Goal: Task Accomplishment & Management: Manage account settings

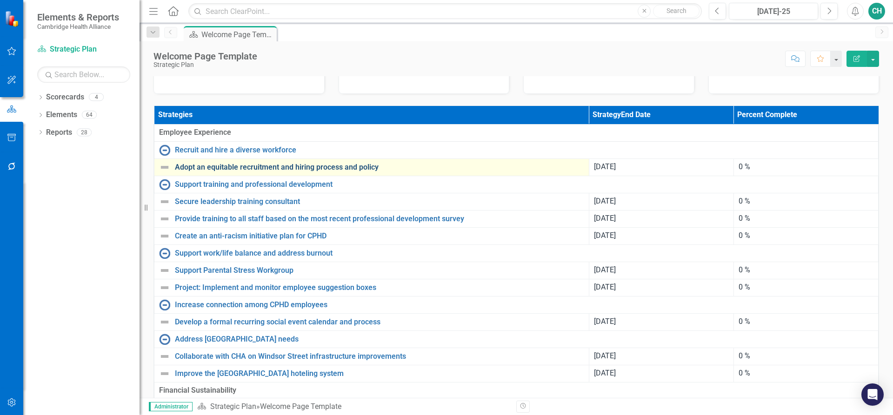
click at [237, 172] on link "Adopt an equitable recruitment and hiring process and policy" at bounding box center [379, 167] width 409 height 8
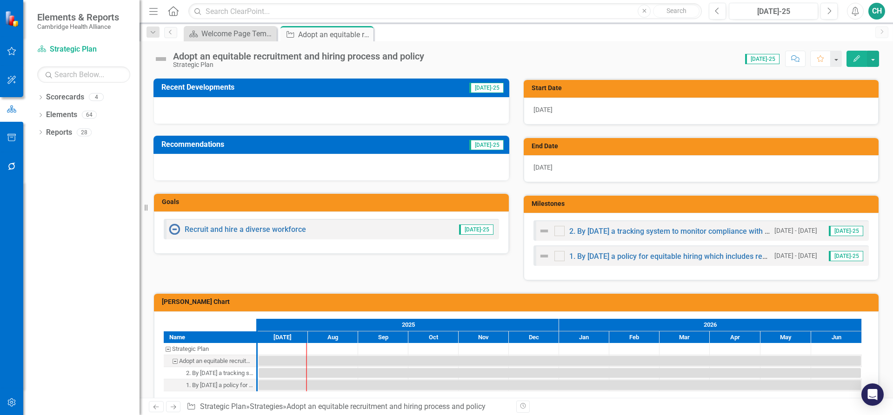
scroll to position [222, 0]
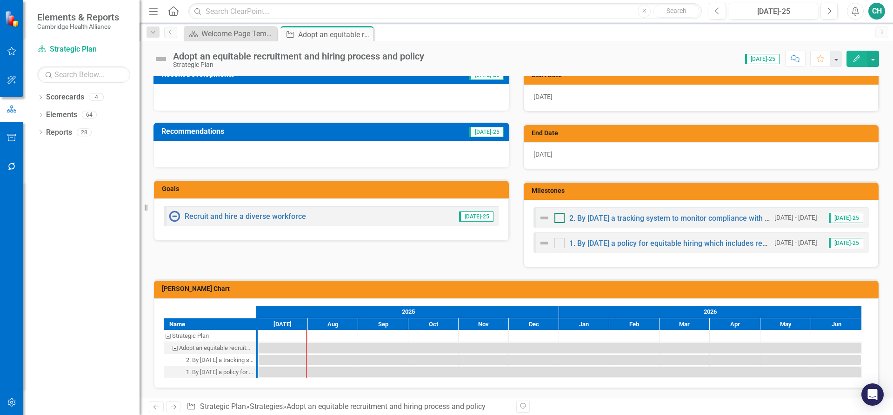
click at [559, 217] on div at bounding box center [559, 218] width 10 height 10
click at [559, 217] on input "checkbox" at bounding box center [557, 216] width 6 height 6
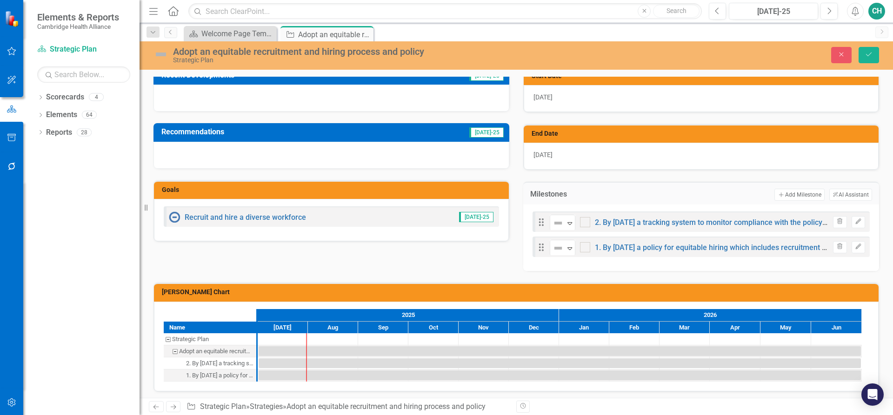
checkbox input "true"
click at [584, 246] on div at bounding box center [585, 247] width 10 height 10
click at [584, 246] on input "checkbox" at bounding box center [583, 245] width 6 height 6
checkbox input "true"
click at [864, 59] on button "Save" at bounding box center [868, 55] width 20 height 16
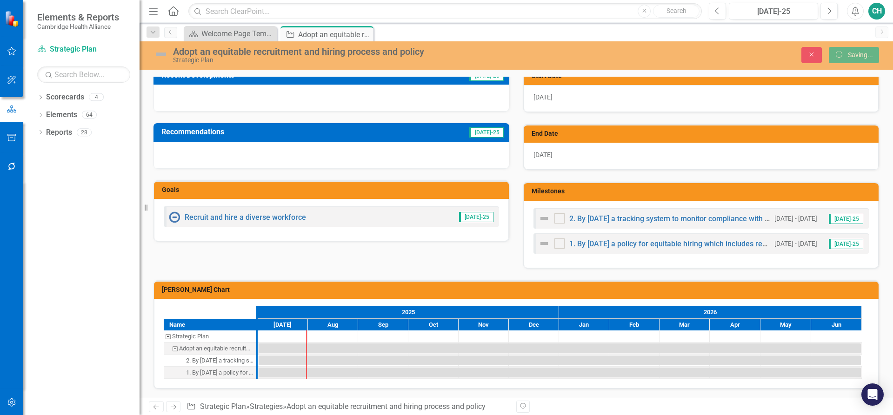
checkbox input "false"
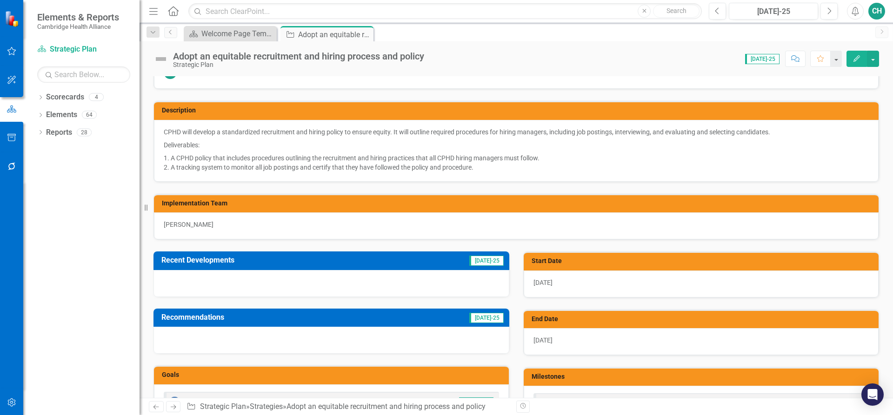
scroll to position [0, 0]
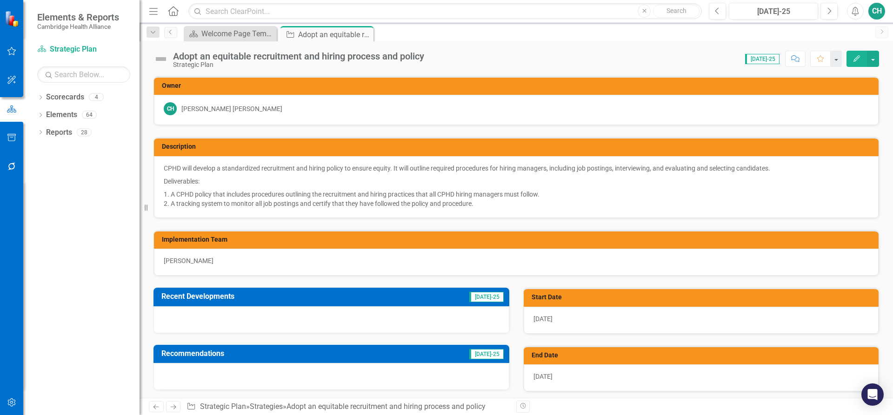
click at [854, 56] on icon "Edit" at bounding box center [856, 58] width 8 height 7
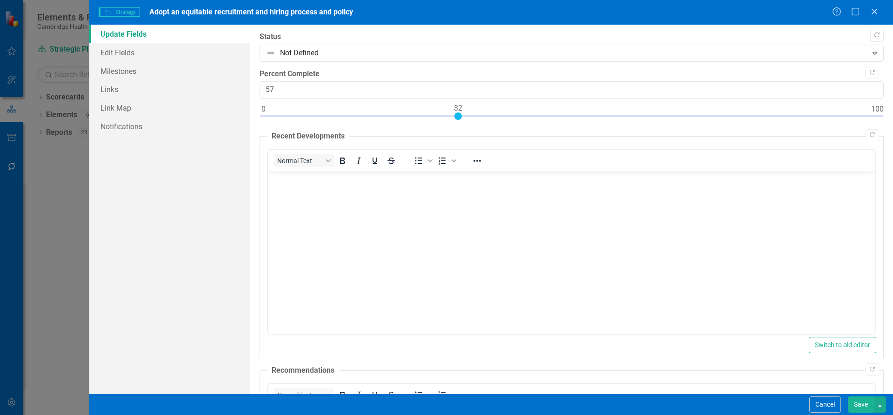
type input "100"
drag, startPoint x: 264, startPoint y: 113, endPoint x: 892, endPoint y: 140, distance: 629.3
click at [892, 140] on div ""Update" fields in ClearPoint are the fields that change from reporting period …" at bounding box center [571, 209] width 643 height 369
click at [858, 412] on button "Save" at bounding box center [861, 405] width 26 height 16
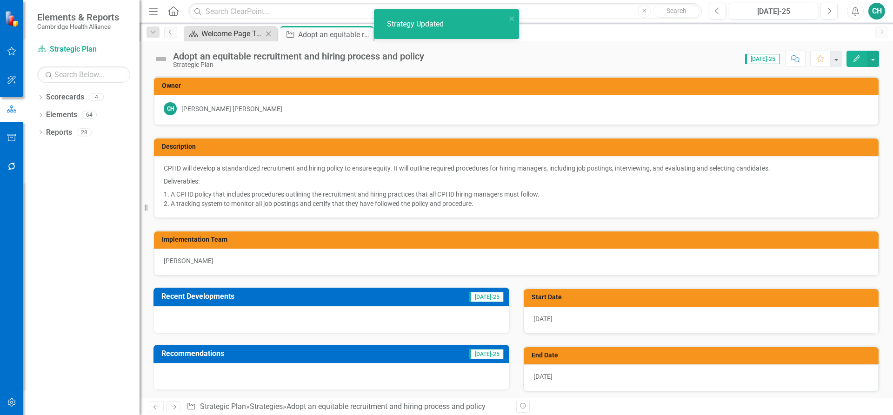
click at [243, 34] on div "Welcome Page Template" at bounding box center [231, 34] width 61 height 12
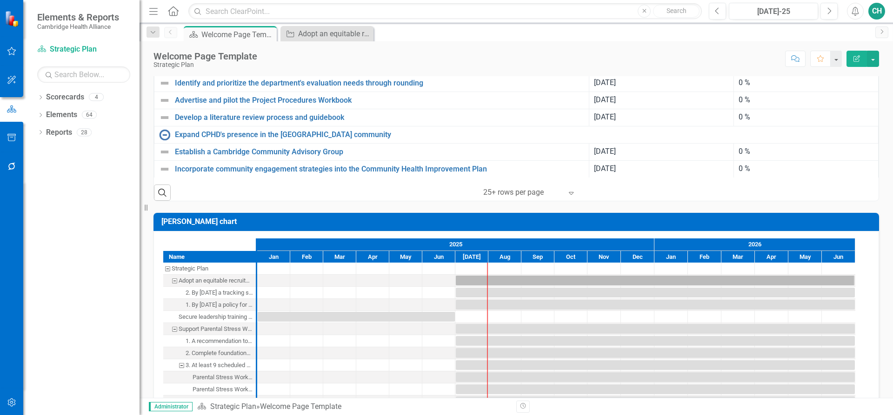
scroll to position [558, 0]
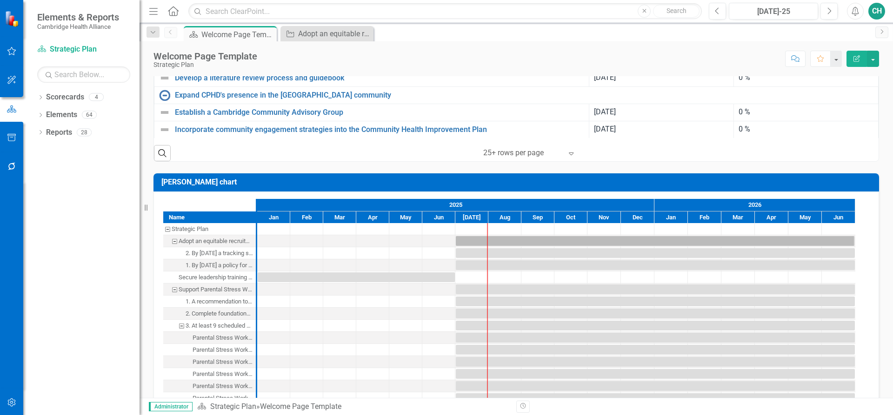
click at [534, 160] on div at bounding box center [522, 153] width 79 height 13
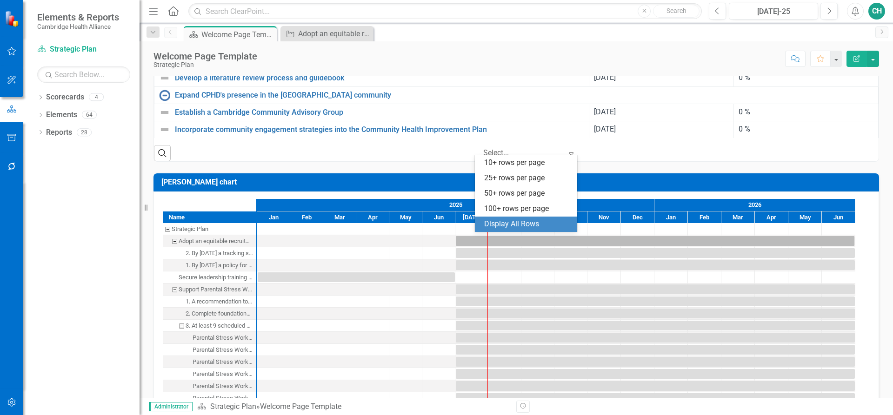
click at [543, 224] on div "Display All Rows" at bounding box center [527, 224] width 87 height 11
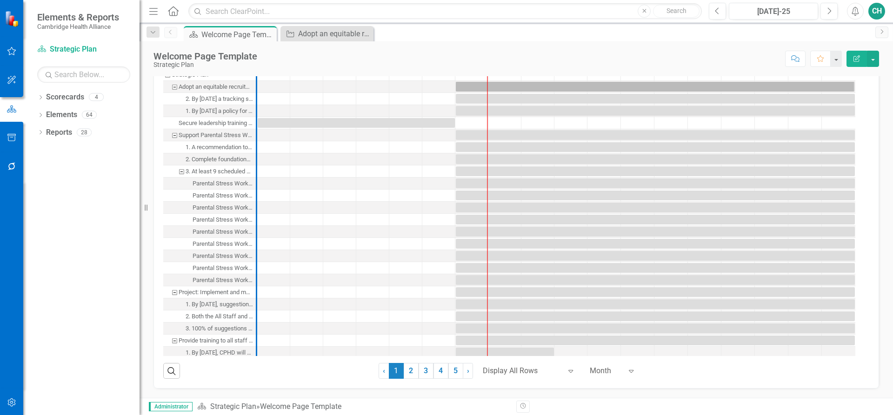
scroll to position [465, 0]
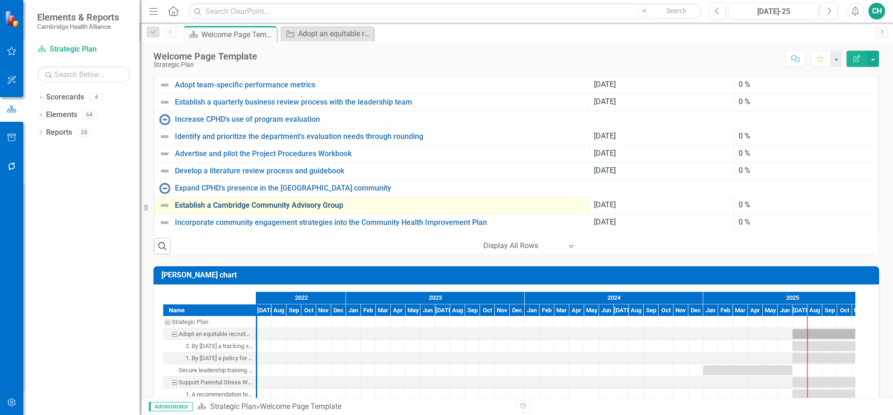
click at [298, 210] on link "Establish a Cambridge Community Advisory Group" at bounding box center [379, 205] width 409 height 8
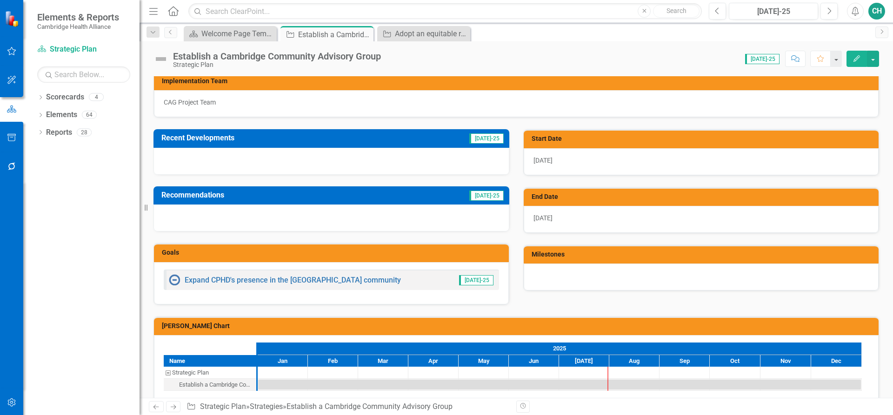
scroll to position [134, 0]
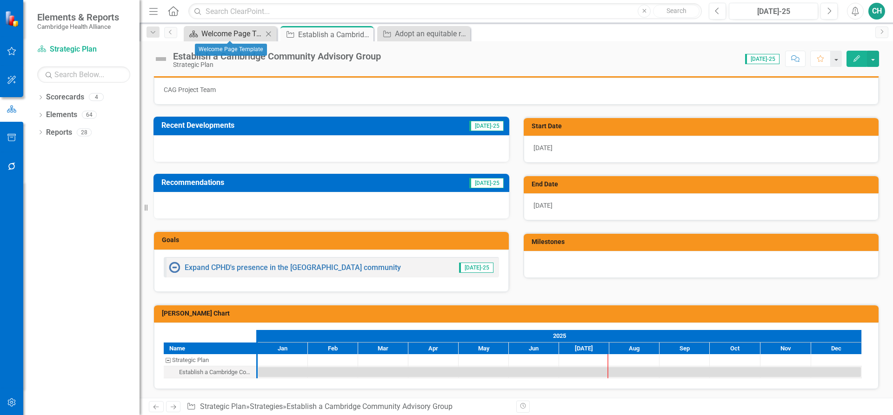
click at [256, 36] on div "Welcome Page Template" at bounding box center [231, 34] width 61 height 12
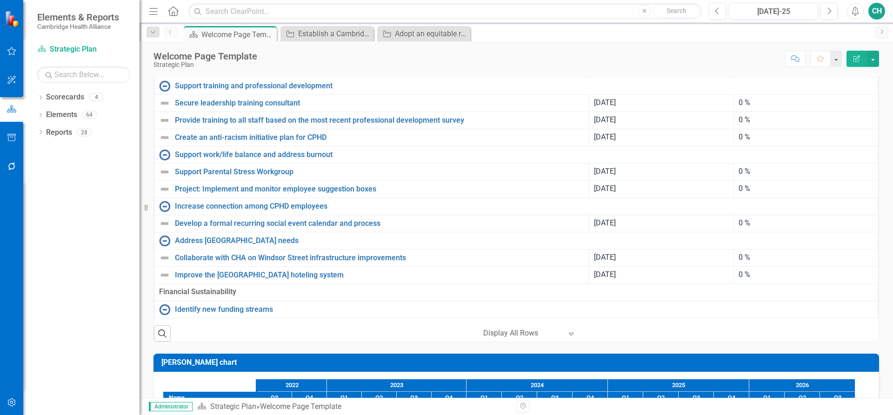
scroll to position [379, 0]
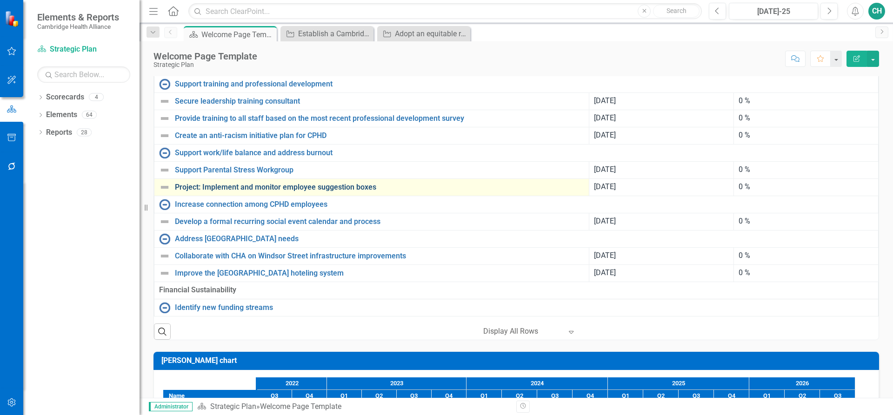
click at [359, 192] on link "Project: Implement and monitor employee suggestion boxes" at bounding box center [379, 187] width 409 height 8
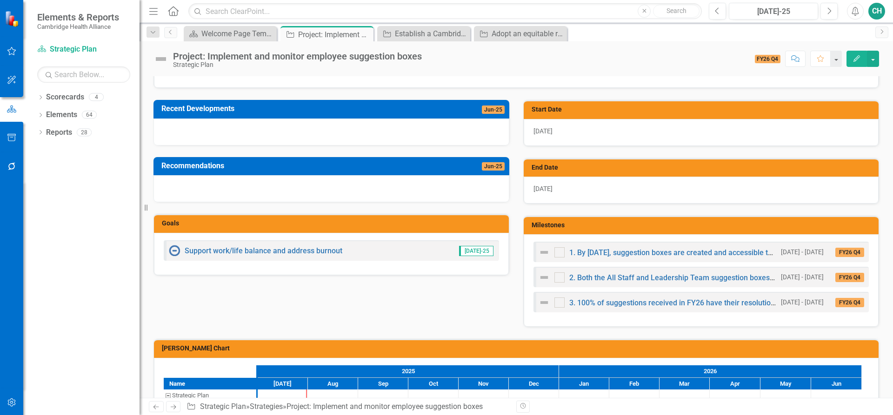
scroll to position [233, 0]
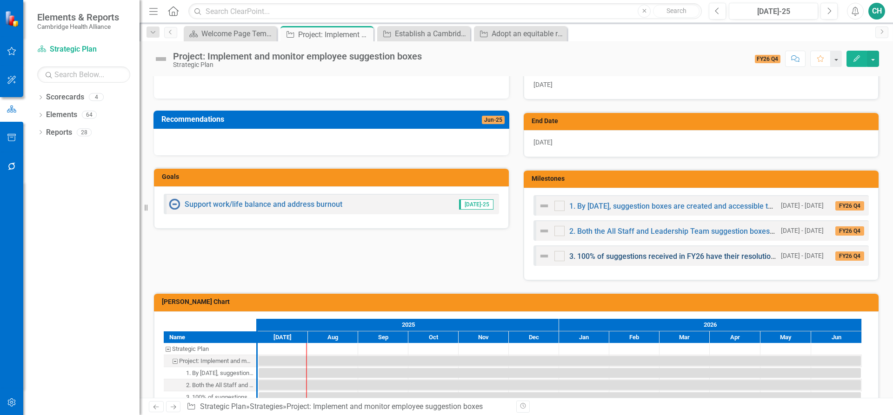
click at [622, 258] on link "3. 100% of suggestions received in FY26 have their resolutions presented to all…" at bounding box center [710, 256] width 283 height 9
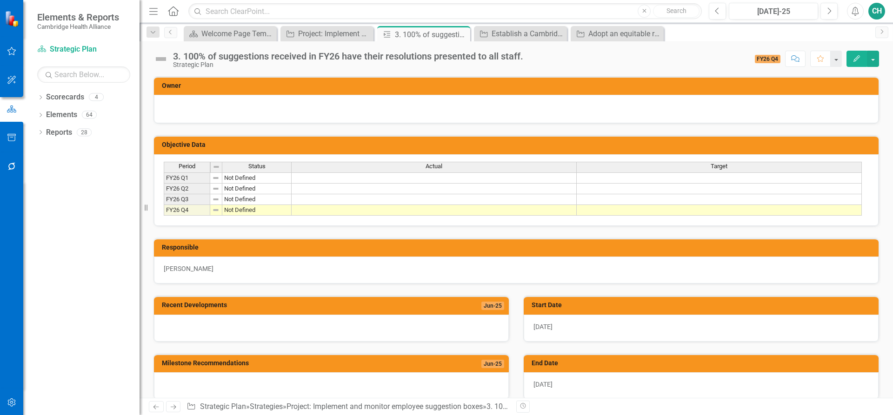
click at [436, 177] on td at bounding box center [434, 178] width 285 height 11
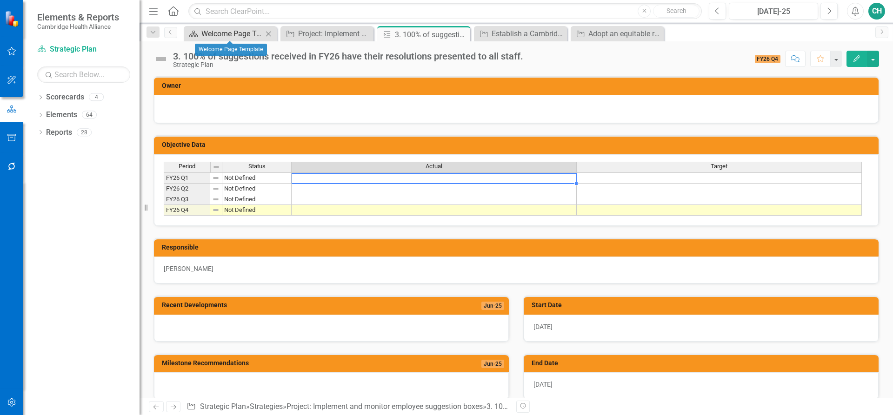
click at [233, 34] on div "Welcome Page Template" at bounding box center [231, 34] width 61 height 12
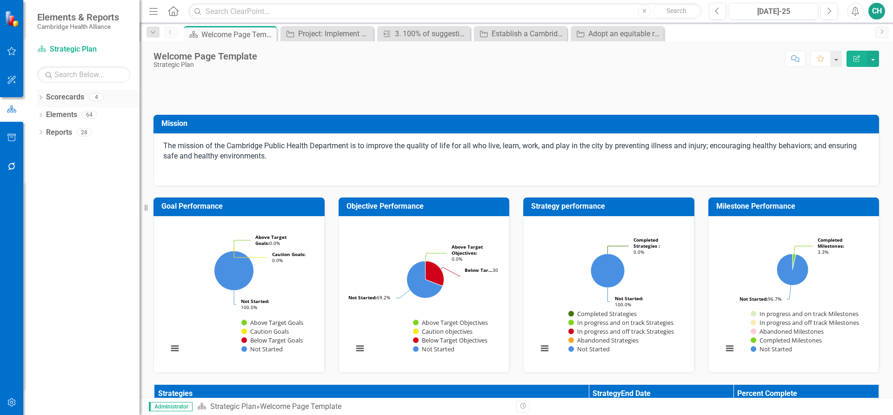
click at [40, 98] on icon "Dropdown" at bounding box center [40, 98] width 7 height 5
click at [75, 151] on link "QSD Division Dashboard" at bounding box center [88, 150] width 102 height 11
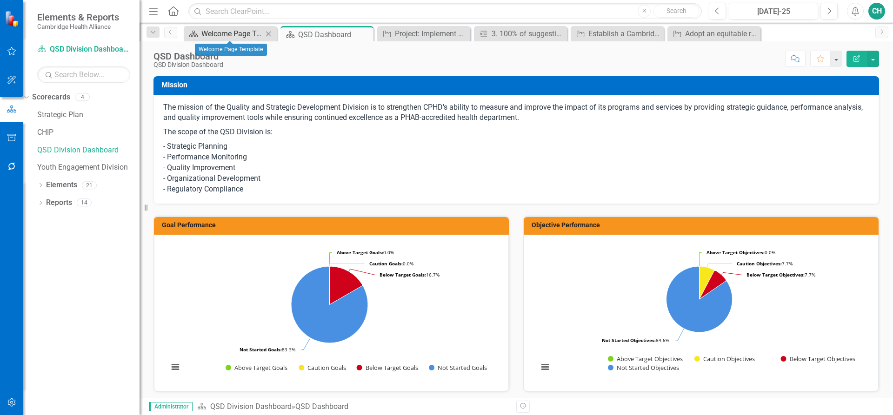
click at [242, 38] on div "Welcome Page Template" at bounding box center [231, 34] width 61 height 12
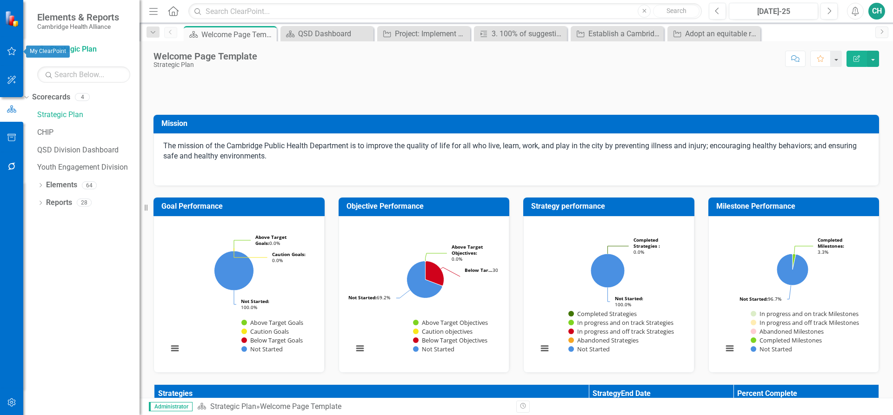
click at [17, 49] on button "button" at bounding box center [11, 52] width 21 height 20
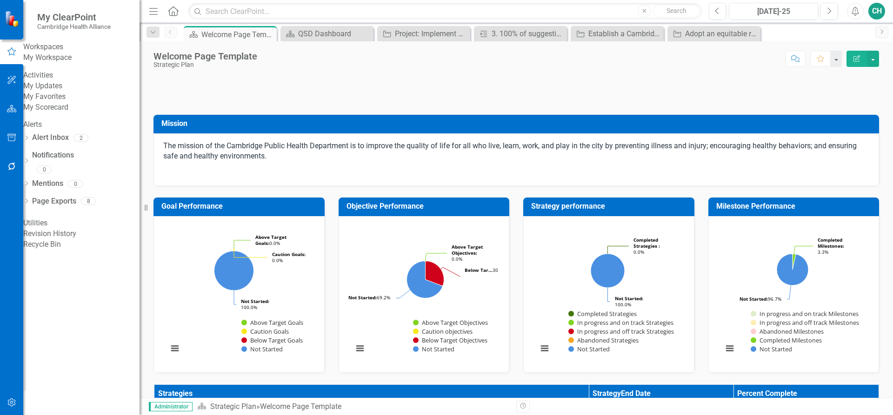
click at [52, 92] on link "My Updates" at bounding box center [81, 86] width 116 height 11
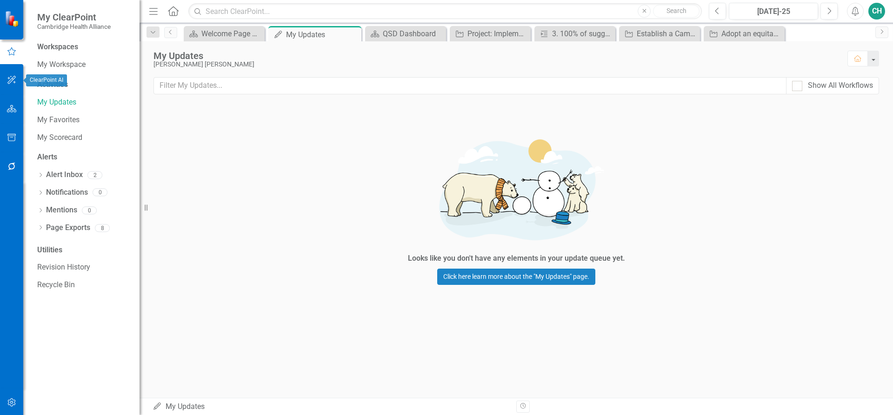
click at [14, 82] on icon "button" at bounding box center [11, 80] width 8 height 8
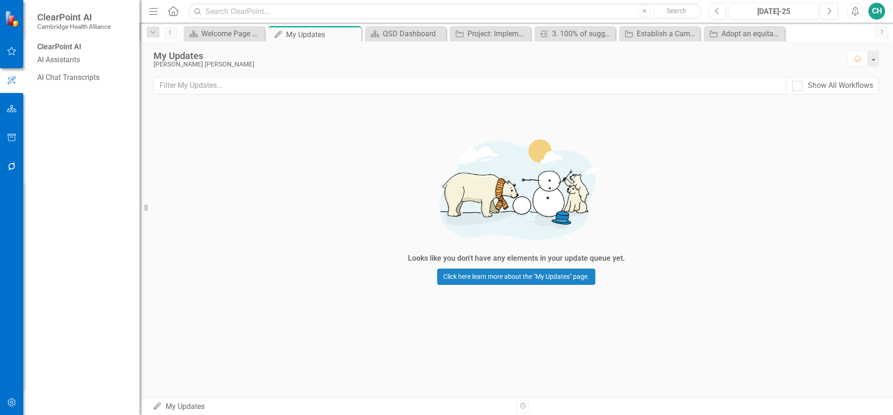
click at [14, 107] on icon "button" at bounding box center [12, 108] width 10 height 7
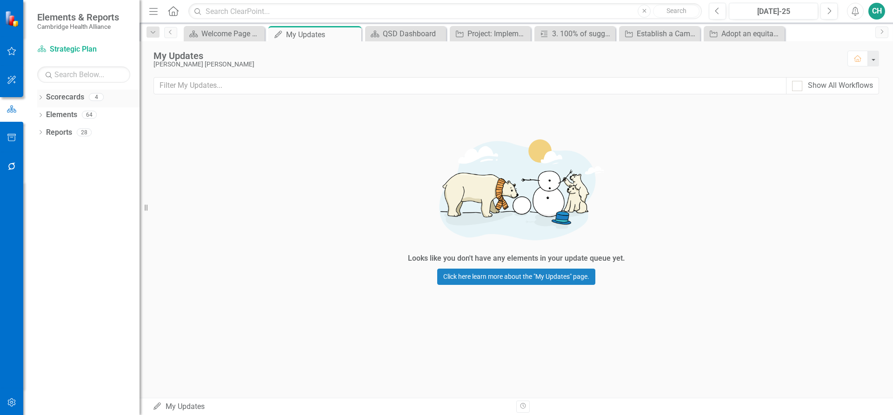
click at [59, 96] on link "Scorecards" at bounding box center [65, 97] width 38 height 11
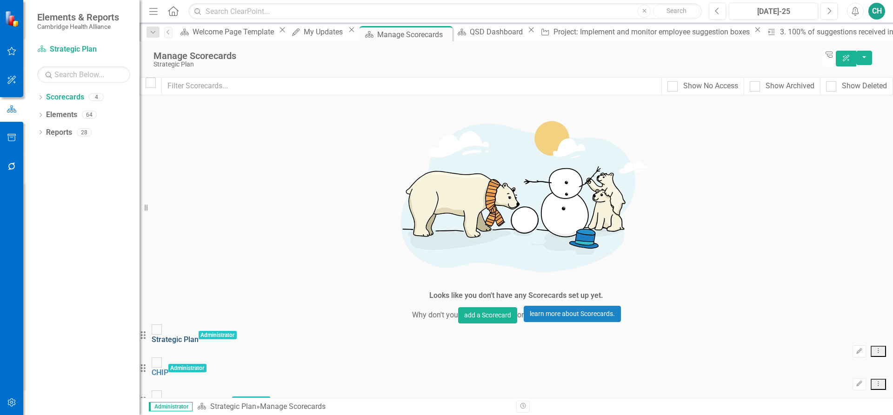
click at [199, 335] on link "Strategic Plan" at bounding box center [175, 339] width 47 height 9
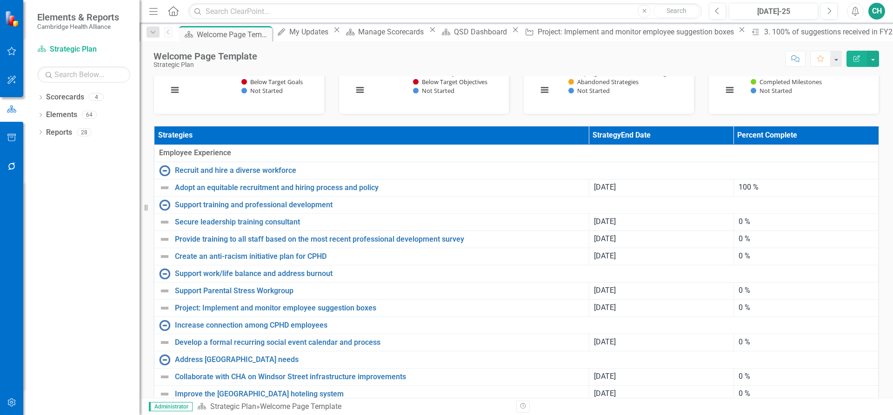
scroll to position [279, 0]
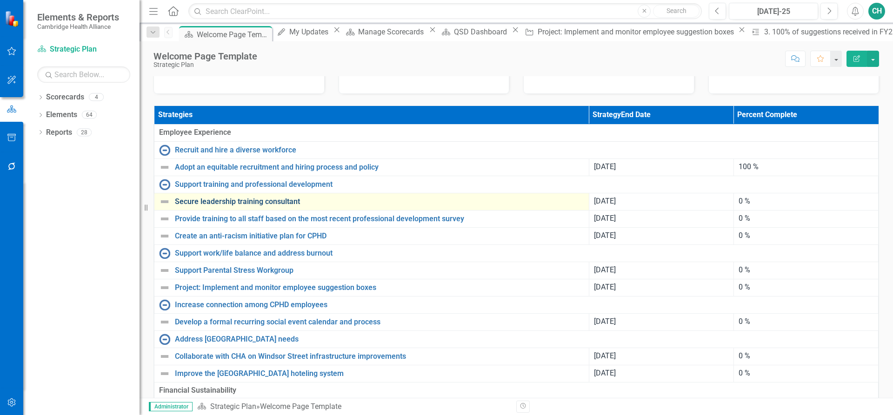
click at [280, 206] on link "Secure leadership training consultant" at bounding box center [379, 202] width 409 height 8
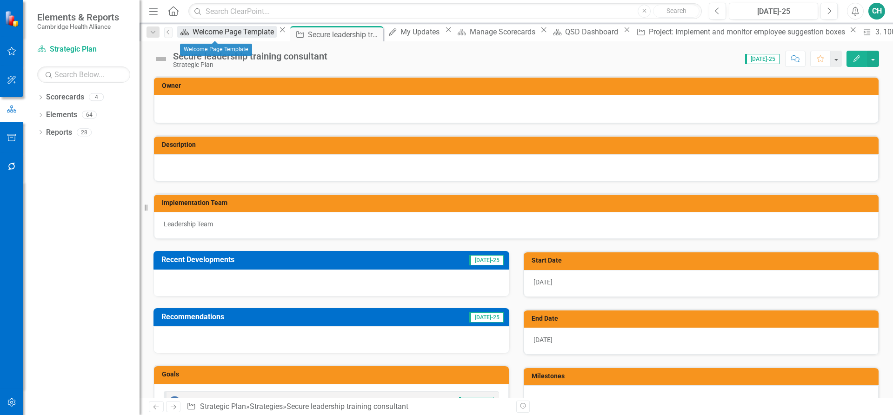
click at [226, 33] on div "Welcome Page Template" at bounding box center [235, 32] width 84 height 12
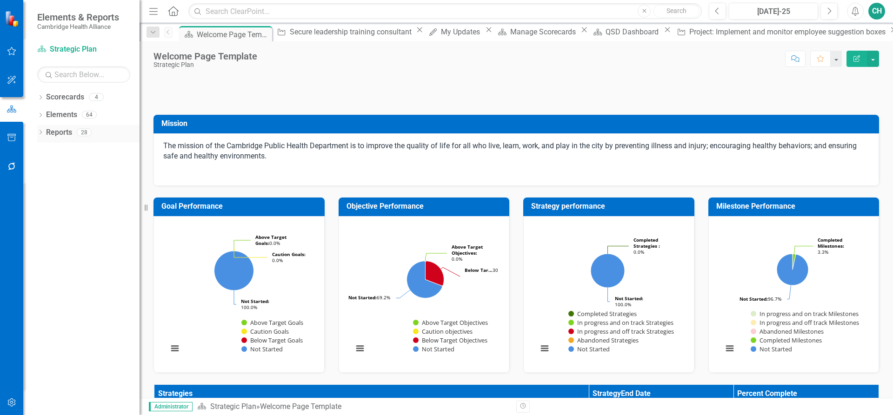
click at [38, 135] on icon "Dropdown" at bounding box center [40, 133] width 7 height 5
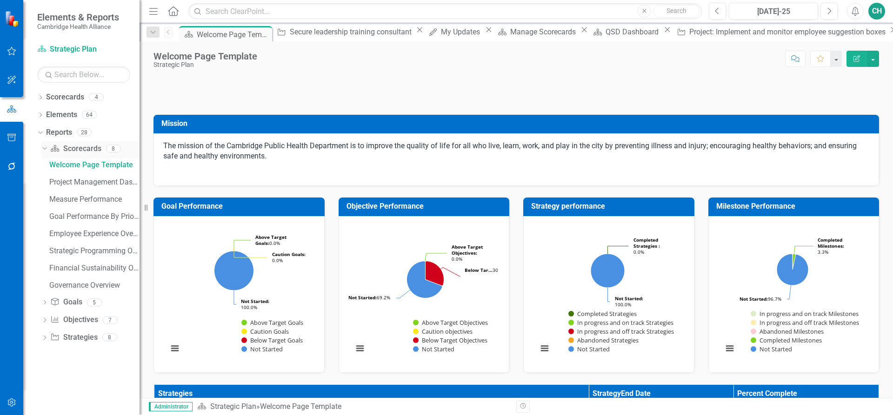
click at [77, 153] on link "Scorecard Scorecards" at bounding box center [75, 149] width 51 height 11
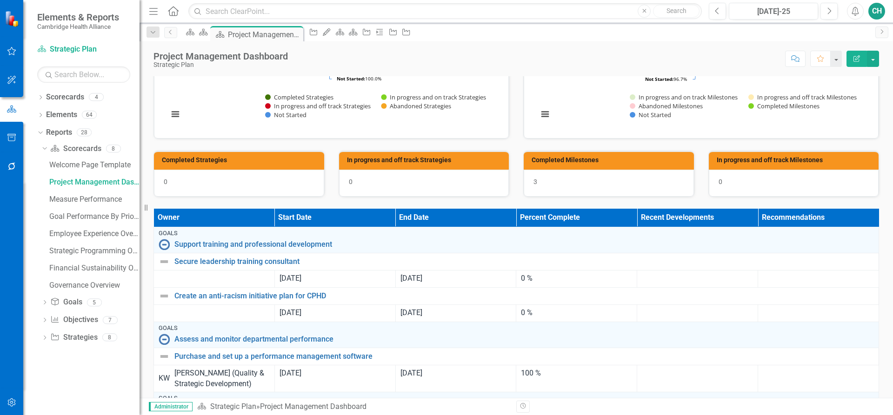
scroll to position [47, 0]
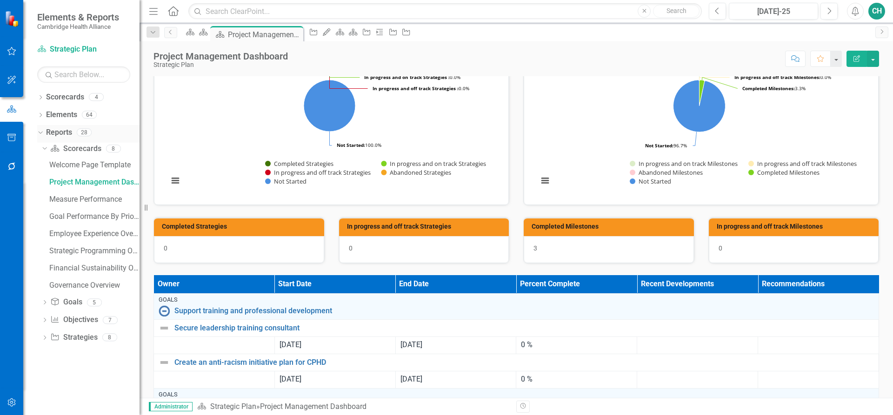
click at [65, 136] on link "Reports" at bounding box center [59, 132] width 26 height 11
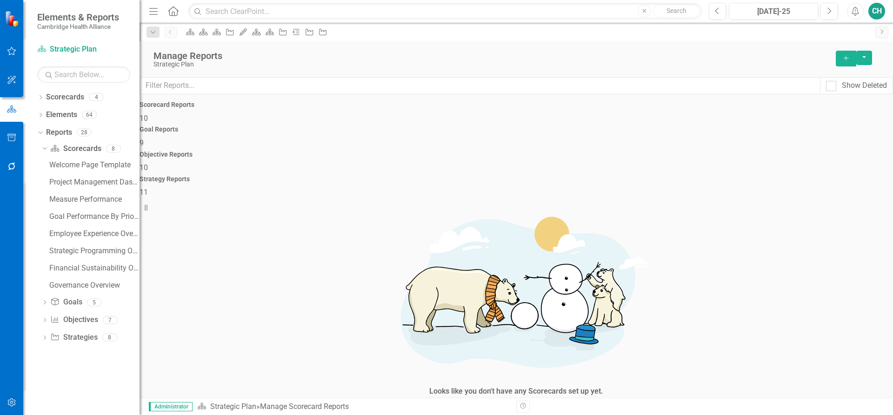
click at [440, 145] on div "Goal Reports 9" at bounding box center [516, 137] width 753 height 22
click at [586, 151] on div "Objective Reports 10" at bounding box center [516, 162] width 753 height 22
click at [725, 176] on div "Strategy Reports 11" at bounding box center [516, 187] width 753 height 22
click at [598, 151] on h4 "Objective Reports" at bounding box center [516, 154] width 753 height 7
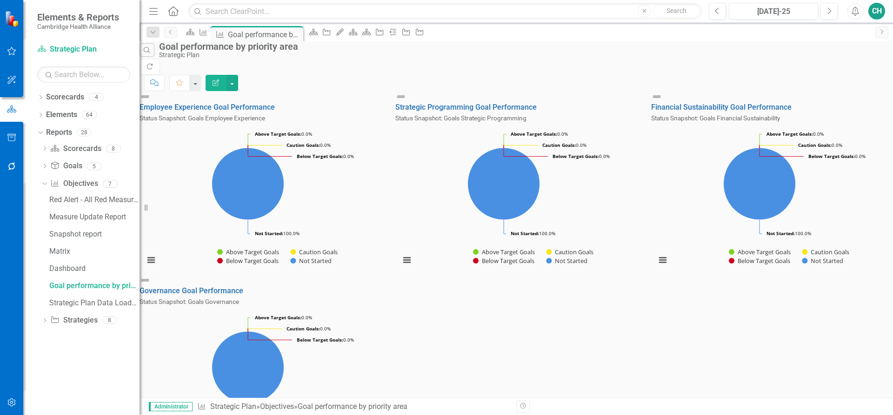
scroll to position [47, 0]
click at [42, 99] on icon "Dropdown" at bounding box center [40, 98] width 7 height 5
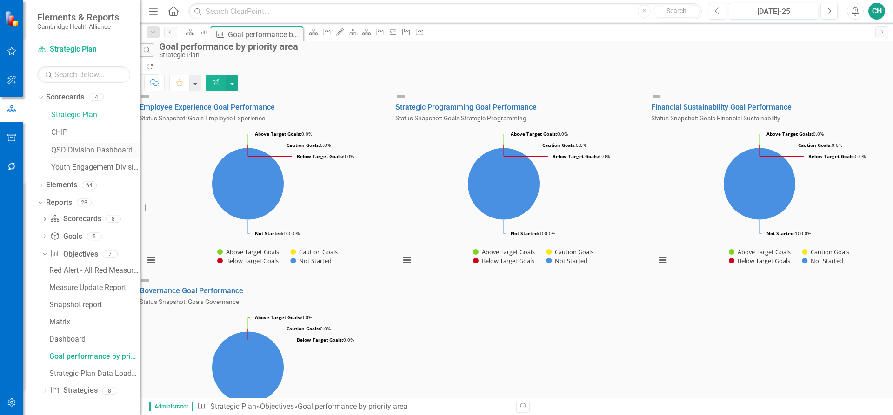
click at [73, 152] on link "QSD Division Dashboard" at bounding box center [95, 150] width 88 height 11
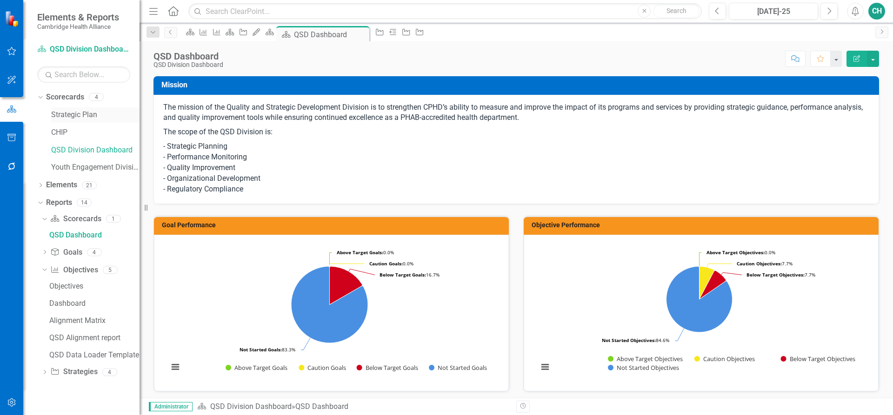
click at [73, 119] on link "Strategic Plan" at bounding box center [95, 115] width 88 height 11
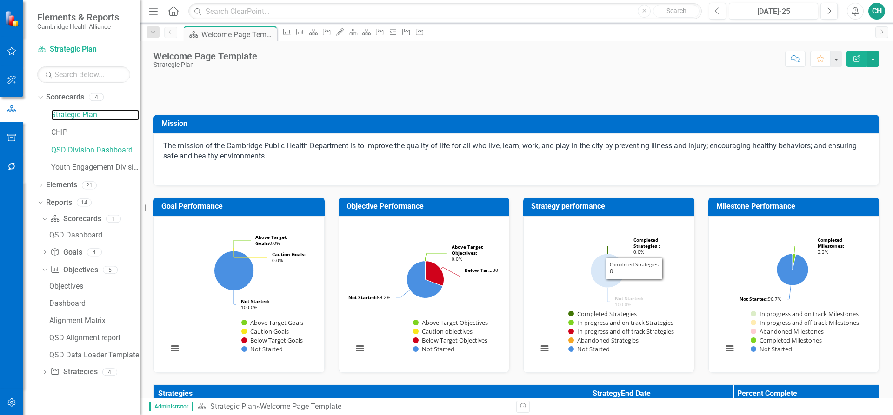
scroll to position [93, 0]
